Goal: Task Accomplishment & Management: Manage account settings

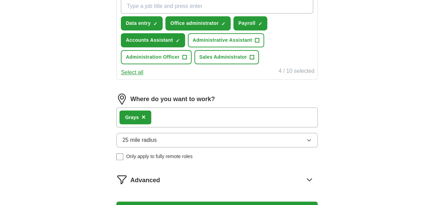
scroll to position [262, 0]
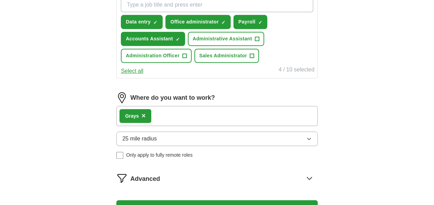
click at [309, 137] on icon "button" at bounding box center [309, 139] width 6 height 6
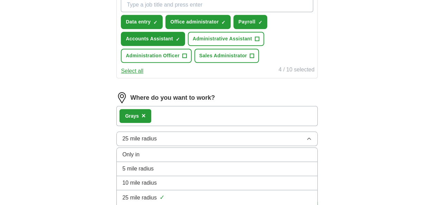
click at [261, 179] on div "10 mile radius" at bounding box center [216, 183] width 189 height 8
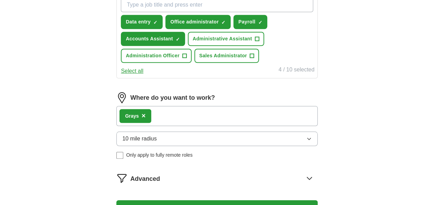
click at [362, 139] on div "ApplyIQ Let ApplyIQ do the hard work of searching and applying for jobs. Just t…" at bounding box center [216, 3] width 353 height 488
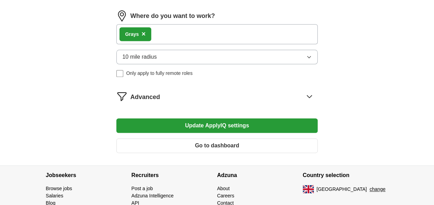
scroll to position [359, 0]
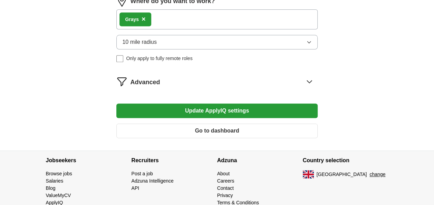
click at [250, 109] on button "Update ApplyIQ settings" at bounding box center [216, 111] width 201 height 14
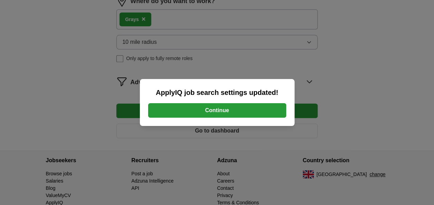
click at [233, 113] on button "Continue" at bounding box center [217, 110] width 138 height 14
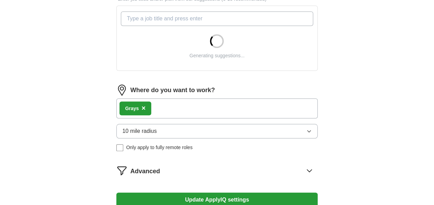
scroll to position [276, 0]
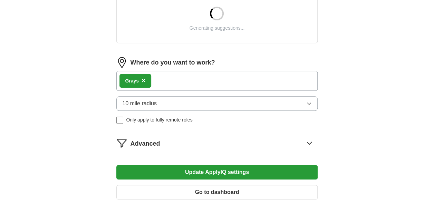
click at [310, 142] on icon at bounding box center [309, 143] width 4 height 2
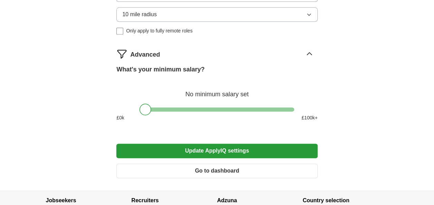
scroll to position [400, 0]
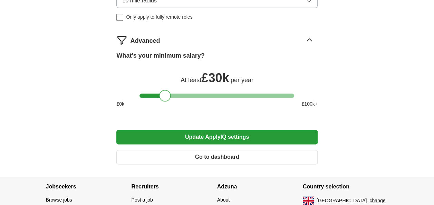
drag, startPoint x: 146, startPoint y: 93, endPoint x: 166, endPoint y: 95, distance: 19.4
click at [166, 95] on div at bounding box center [165, 96] width 12 height 12
click at [164, 95] on div at bounding box center [163, 96] width 12 height 12
click at [225, 135] on button "Update ApplyIQ settings" at bounding box center [216, 137] width 201 height 14
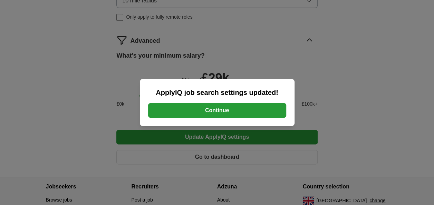
click at [224, 112] on button "Continue" at bounding box center [217, 110] width 138 height 14
